Goal: Information Seeking & Learning: Understand process/instructions

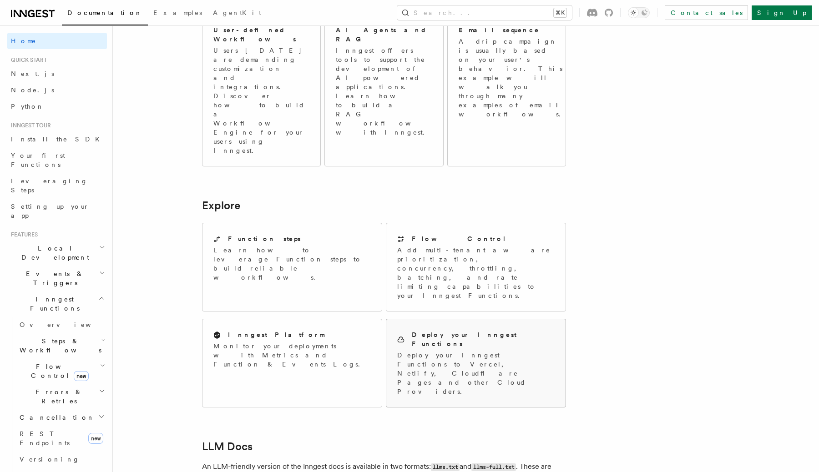
scroll to position [566, 0]
click at [483, 350] on p "Deploy your Inngest Functions to Vercel, Netlify, Cloudflare Pages and other Cl…" at bounding box center [475, 372] width 157 height 45
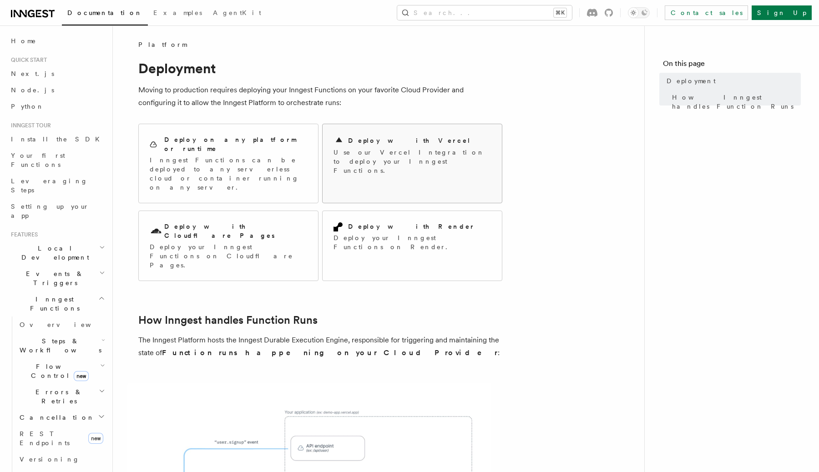
click at [447, 147] on div "Deploy with Vercel Use our Vercel Integration to deploy your Inngest Functions." at bounding box center [412, 155] width 157 height 40
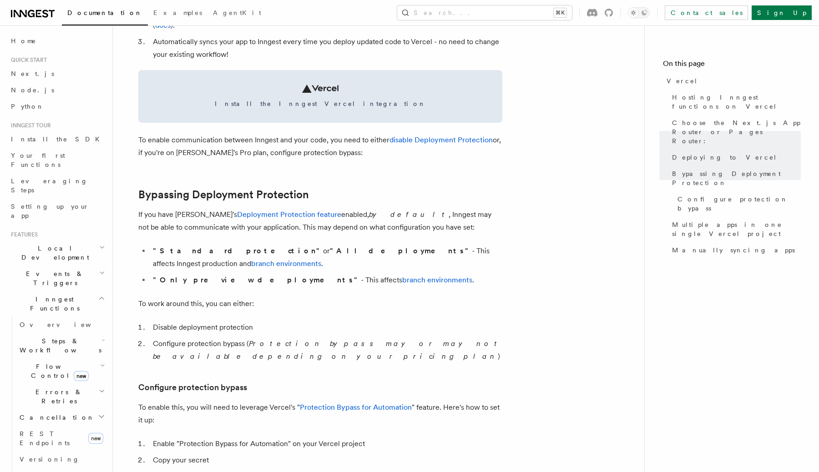
scroll to position [533, 0]
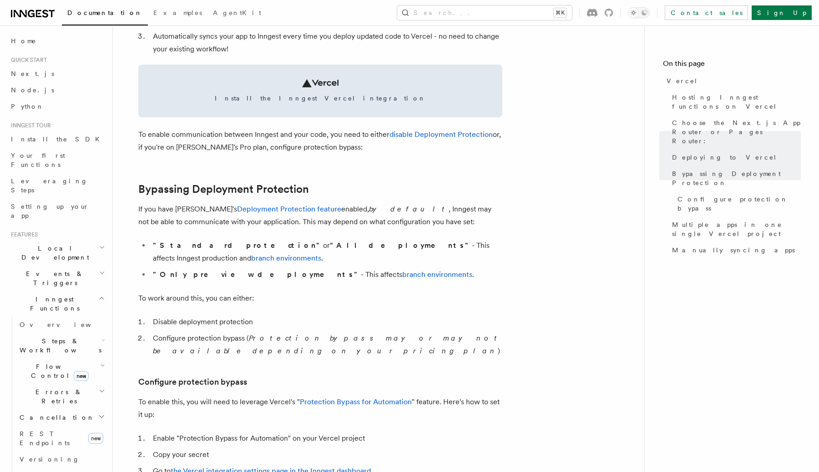
click at [91, 16] on span "Documentation" at bounding box center [104, 12] width 75 height 7
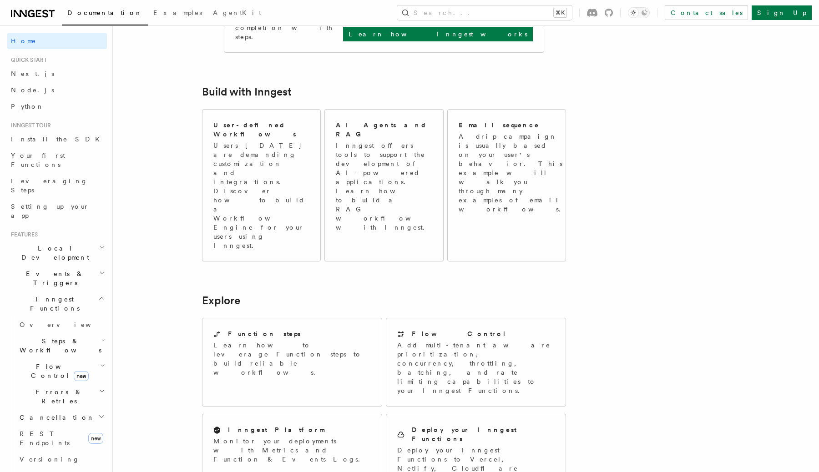
scroll to position [472, 0]
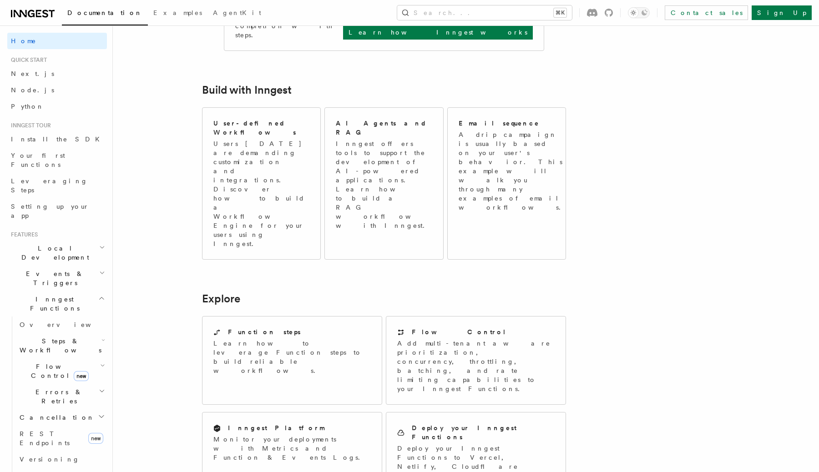
click at [100, 295] on icon "button" at bounding box center [101, 298] width 7 height 7
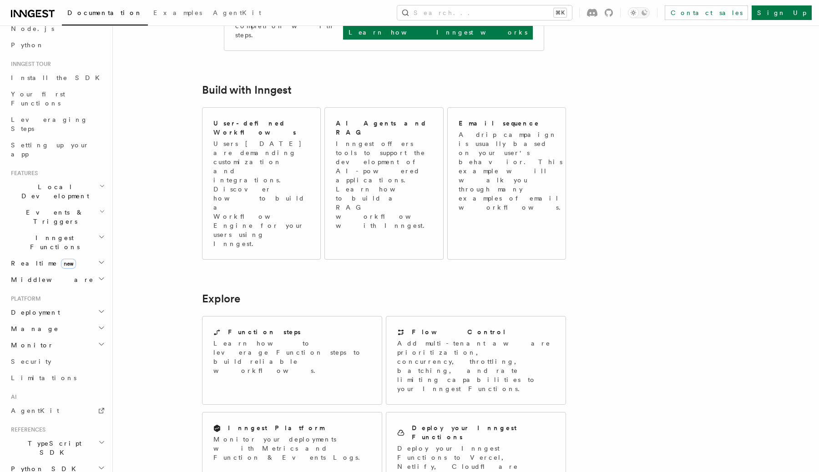
scroll to position [71, 0]
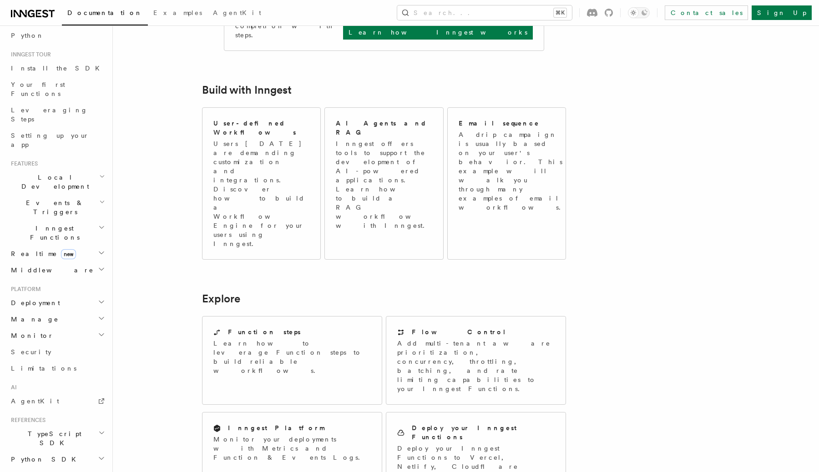
click at [99, 298] on icon "button" at bounding box center [101, 301] width 7 height 7
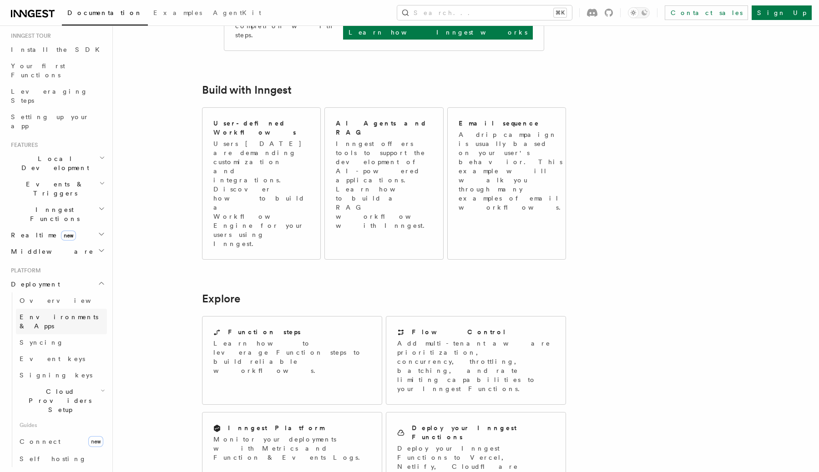
scroll to position [96, 0]
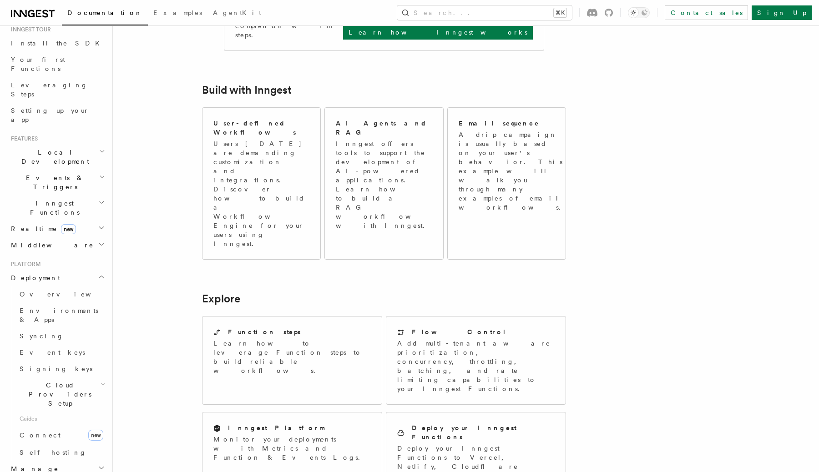
click at [101, 384] on icon "button" at bounding box center [102, 384] width 3 height 1
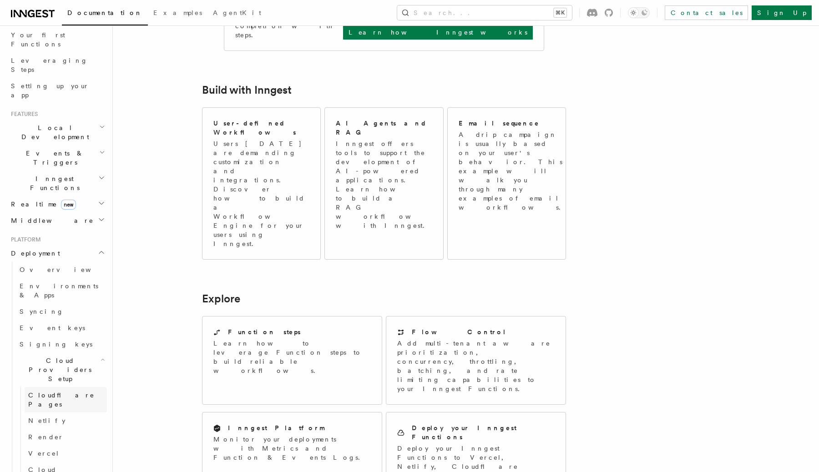
scroll to position [127, 0]
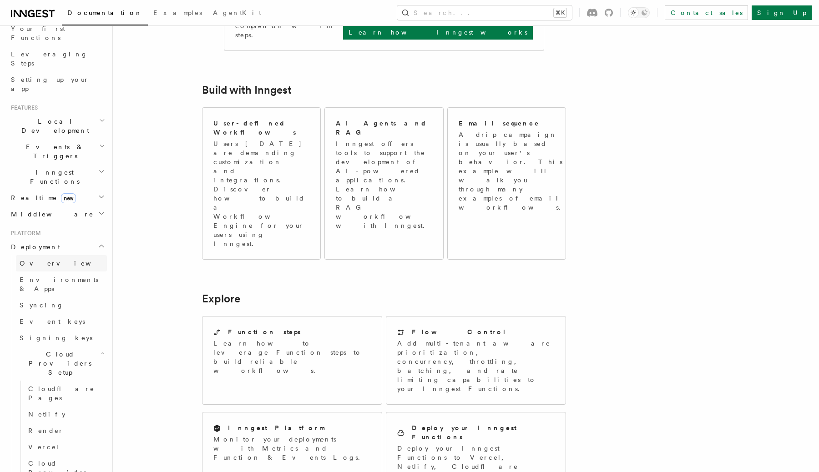
click at [66, 255] on link "Overview" at bounding box center [61, 263] width 91 height 16
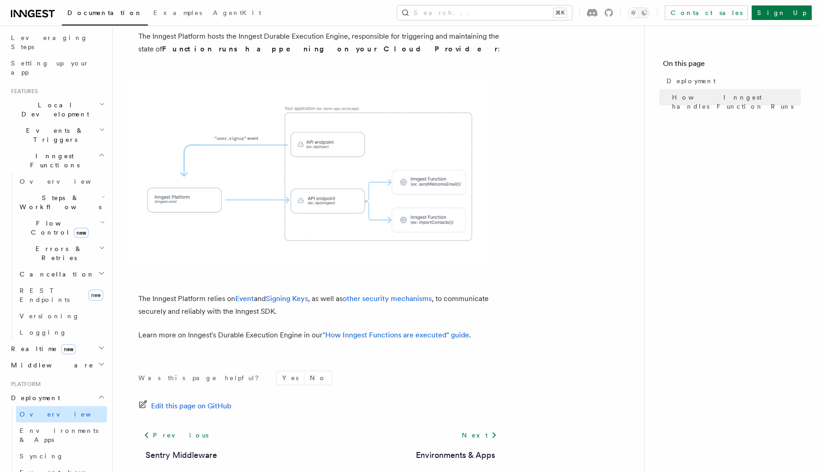
scroll to position [146, 0]
click at [58, 404] on link "Overview" at bounding box center [61, 412] width 91 height 16
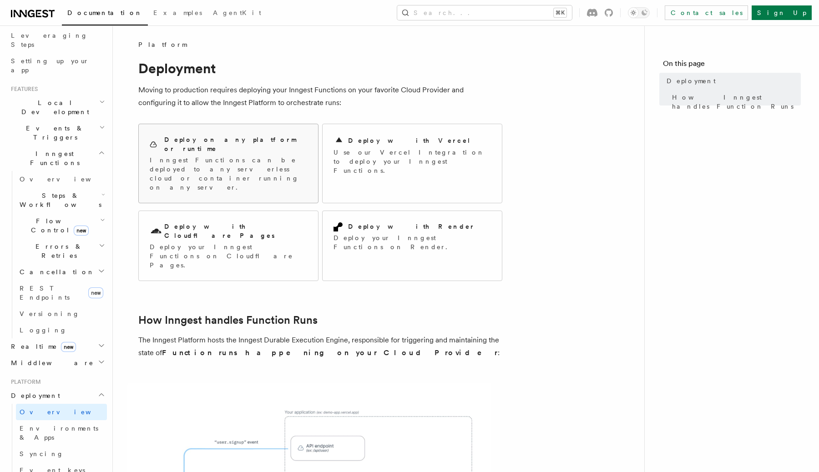
click at [244, 156] on p "Inngest Functions can be deployed to any serverless cloud or container running …" at bounding box center [228, 174] width 157 height 36
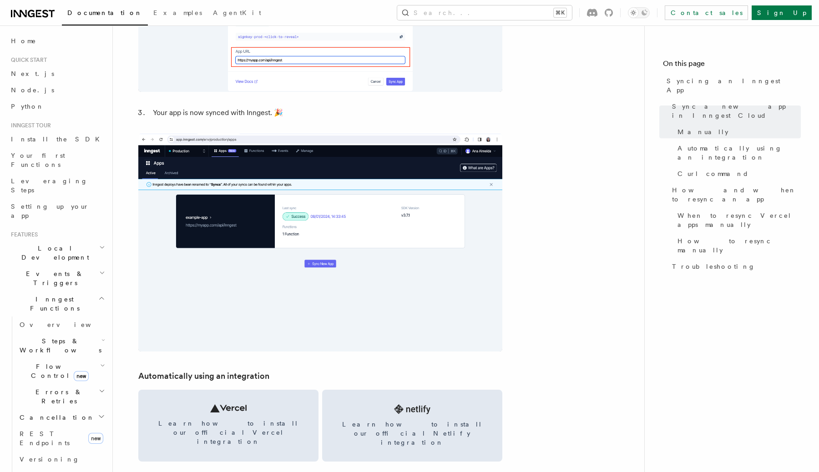
scroll to position [941, 0]
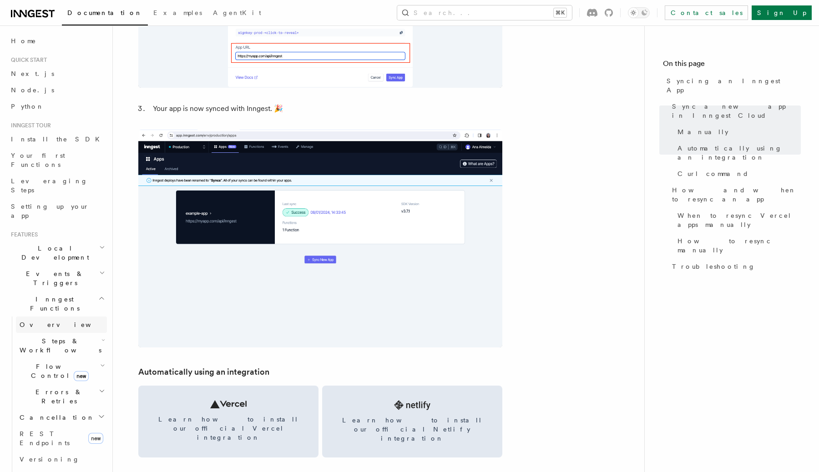
click at [46, 317] on link "Overview" at bounding box center [61, 325] width 91 height 16
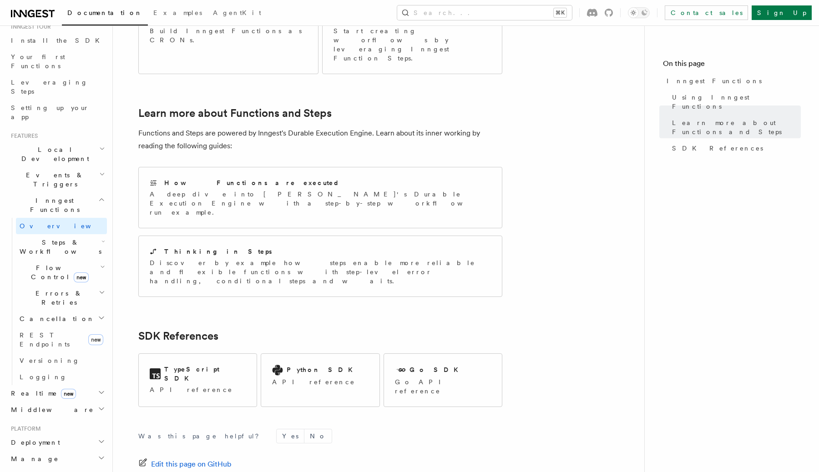
scroll to position [105, 0]
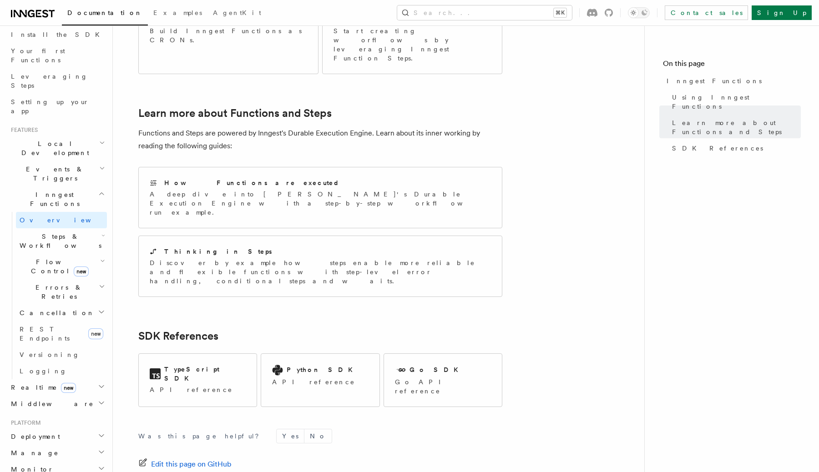
click at [99, 190] on icon "button" at bounding box center [101, 193] width 7 height 7
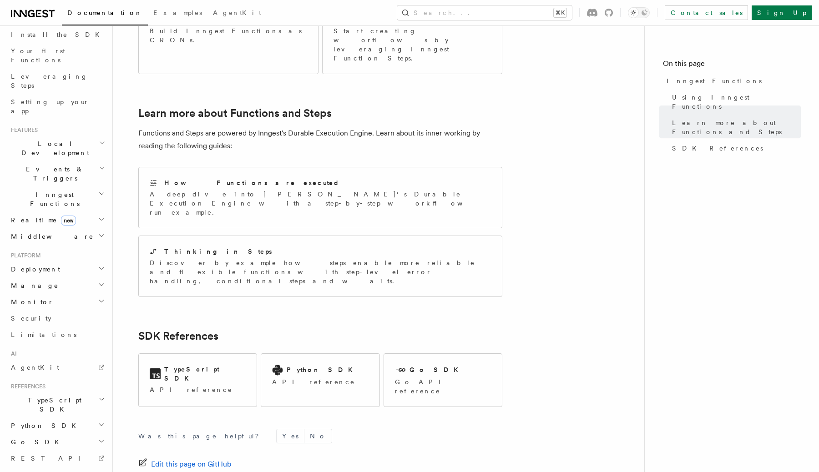
click at [97, 261] on h2 "Deployment" at bounding box center [57, 269] width 100 height 16
click at [50, 278] on link "Overview" at bounding box center [61, 286] width 91 height 16
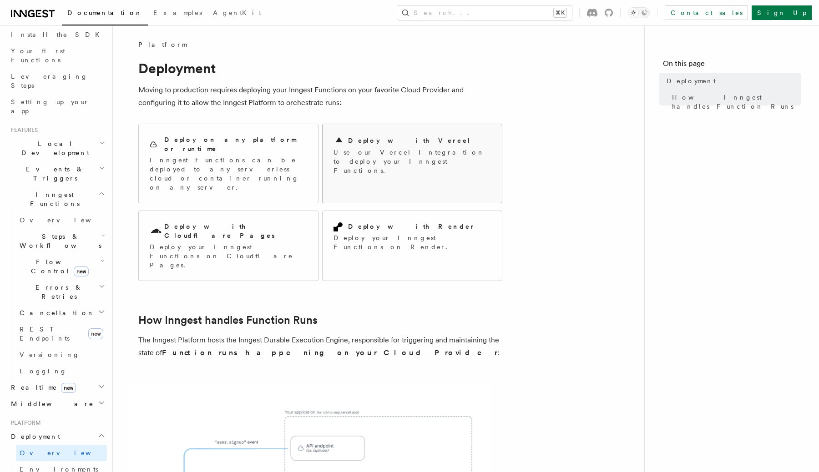
click at [408, 144] on div "Deploy with Vercel" at bounding box center [412, 140] width 157 height 11
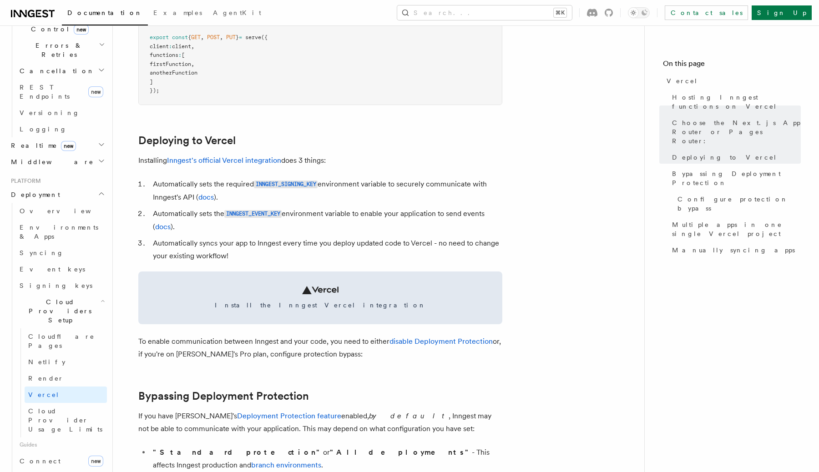
scroll to position [347, 0]
click at [68, 407] on span "Cloud Provider Usage Limits" at bounding box center [65, 419] width 74 height 25
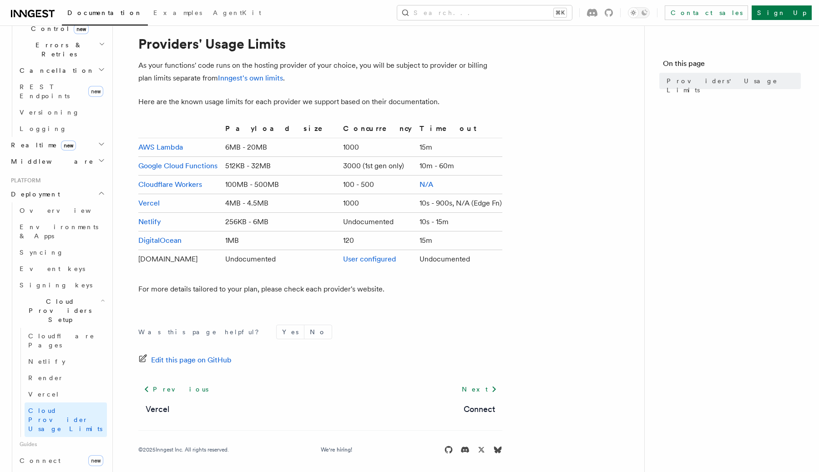
scroll to position [29, 0]
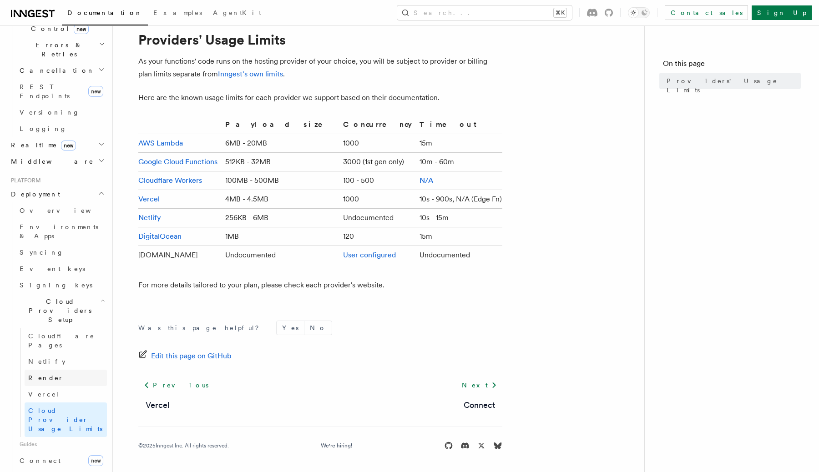
click at [78, 370] on link "Render" at bounding box center [66, 378] width 82 height 16
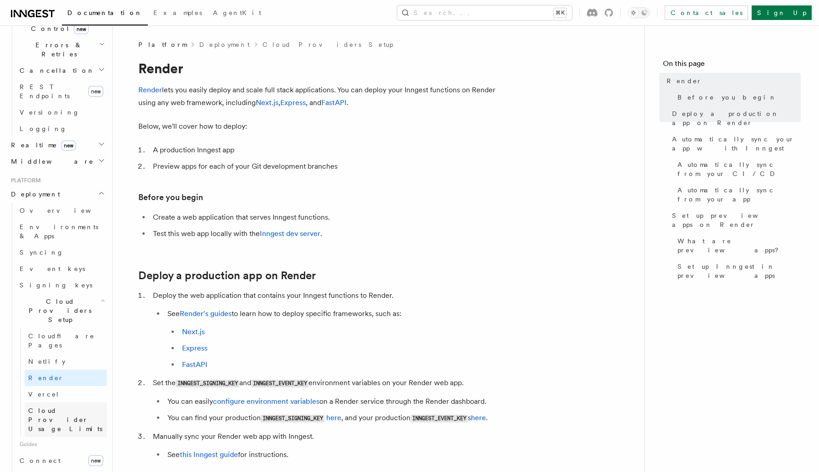
click at [68, 406] on span "Cloud Provider Usage Limits" at bounding box center [67, 419] width 79 height 27
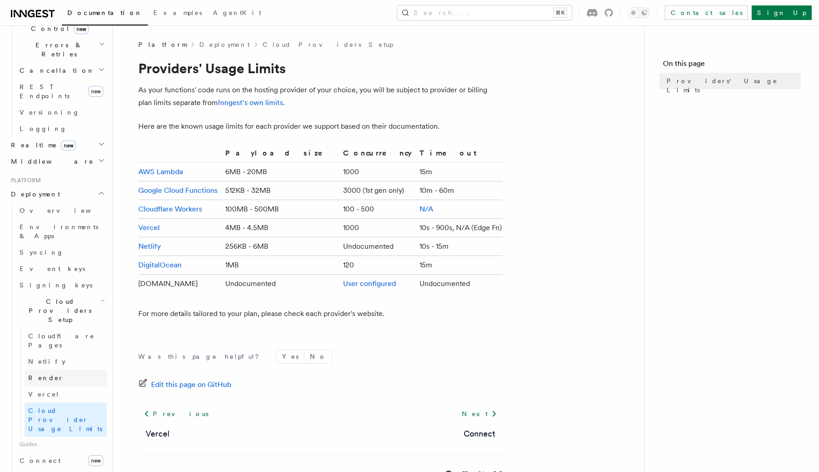
click at [72, 370] on link "Render" at bounding box center [66, 378] width 82 height 16
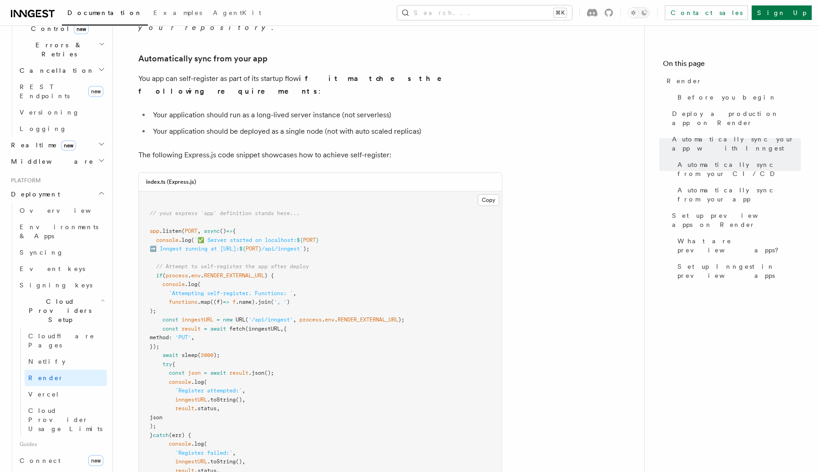
scroll to position [879, 0]
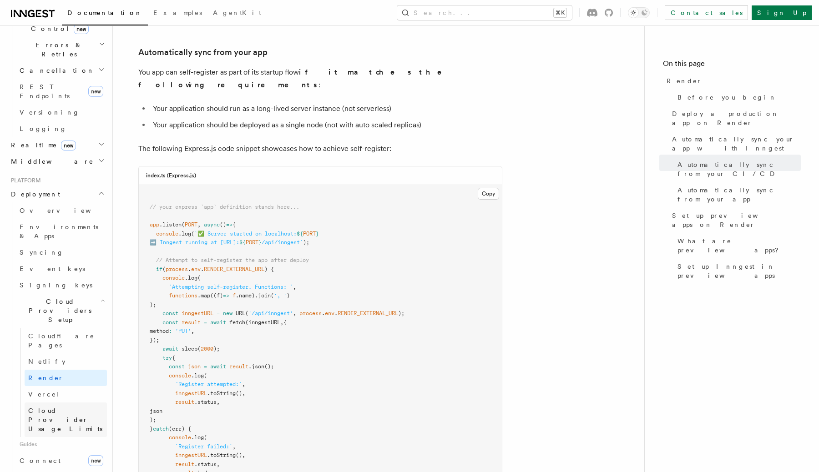
click at [82, 407] on span "Cloud Provider Usage Limits" at bounding box center [65, 419] width 74 height 25
